Goal: Find specific page/section: Find specific page/section

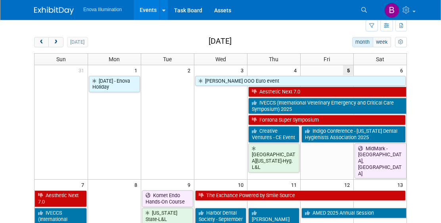
scroll to position [23, 0]
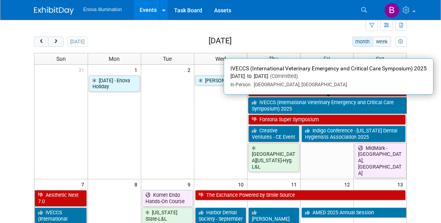
click at [343, 103] on link "IVECCS (International Veterinary Emergency and Critical Care Symposium) 2025" at bounding box center [327, 105] width 159 height 16
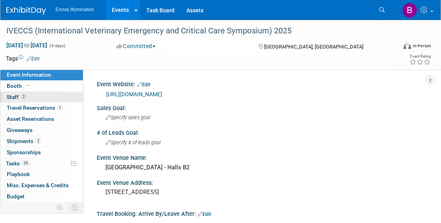
click at [35, 98] on link "2 Staff 2" at bounding box center [41, 97] width 83 height 11
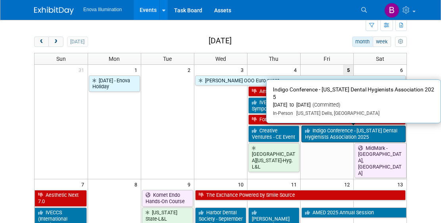
click at [325, 139] on link "Indigo Conference - [US_STATE] Dental Hygienists Association 2025" at bounding box center [354, 133] width 105 height 16
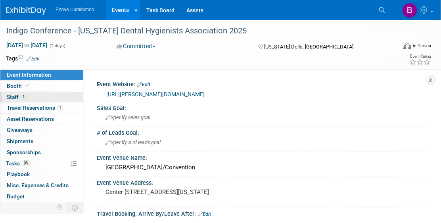
click at [75, 98] on link "1 Staff 1" at bounding box center [41, 97] width 83 height 11
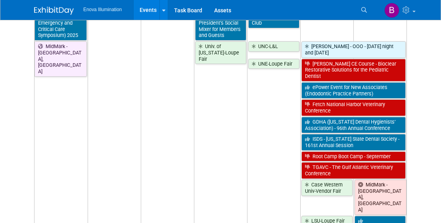
scroll to position [233, 0]
